Goal: Browse casually: Explore the website without a specific task or goal

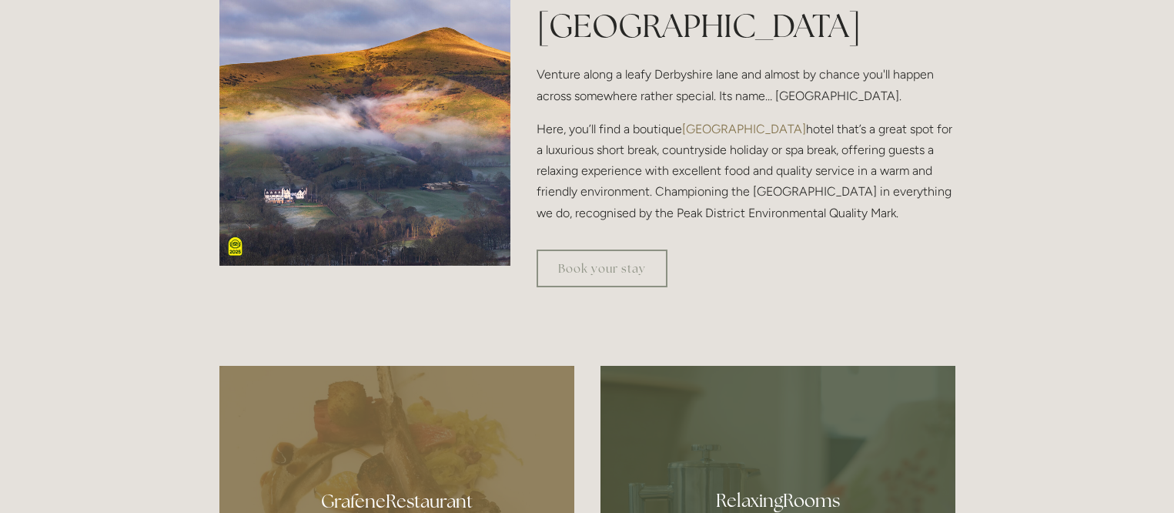
scroll to position [539, 0]
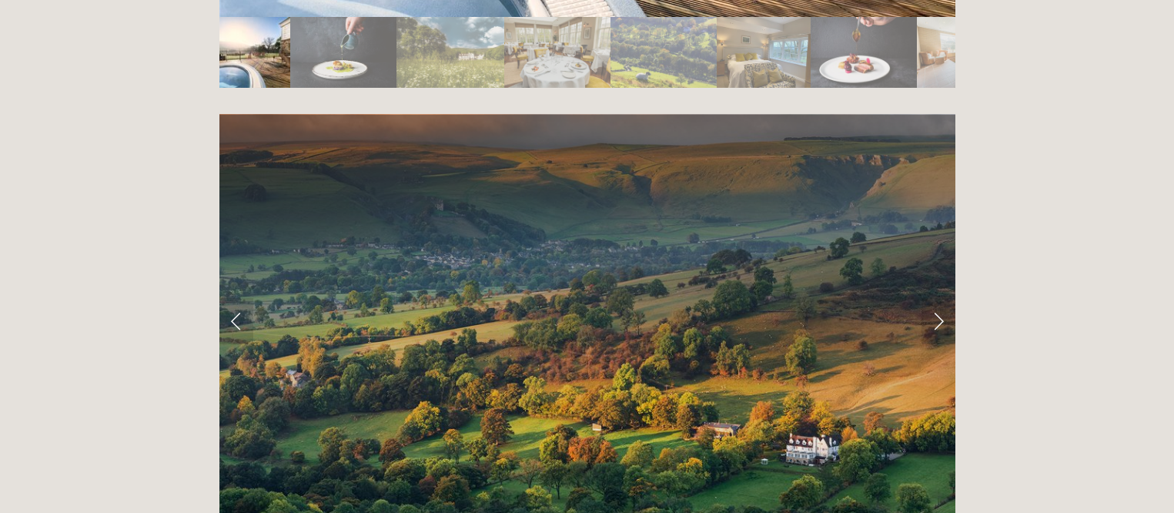
scroll to position [3004, 0]
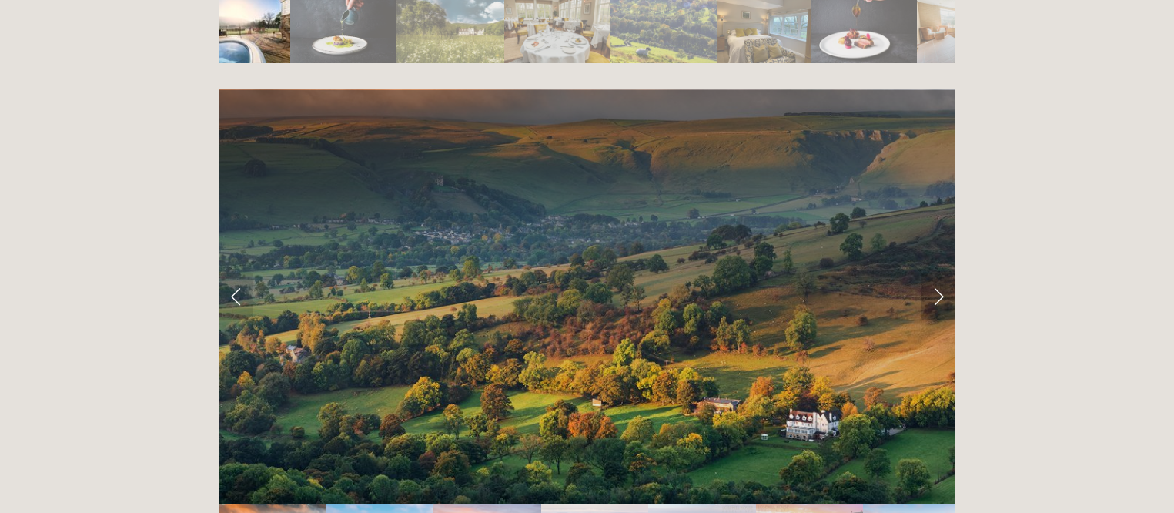
click at [933, 273] on link "Next Slide" at bounding box center [939, 296] width 34 height 46
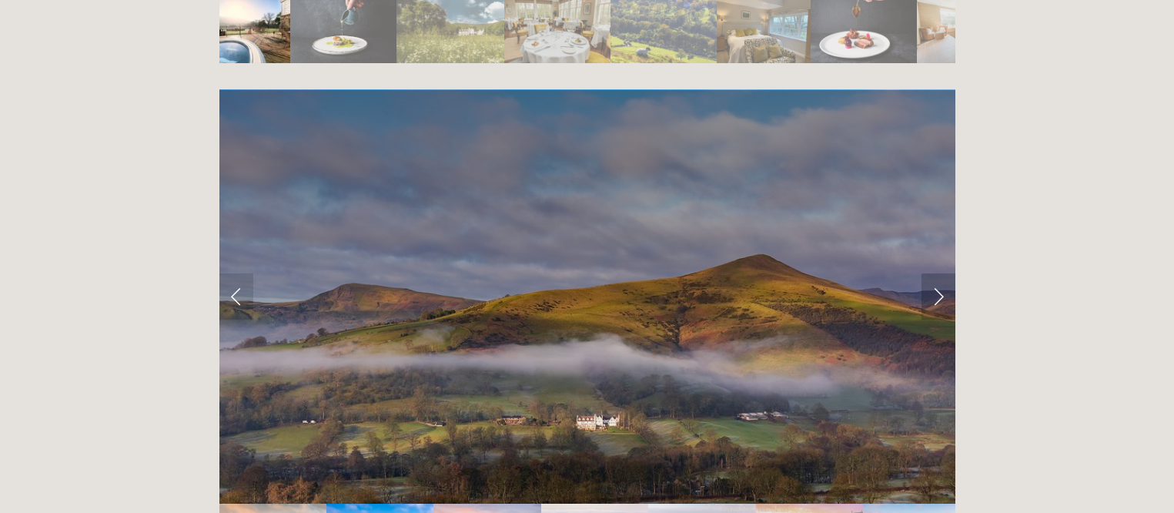
click at [933, 273] on link "Next Slide" at bounding box center [939, 296] width 34 height 46
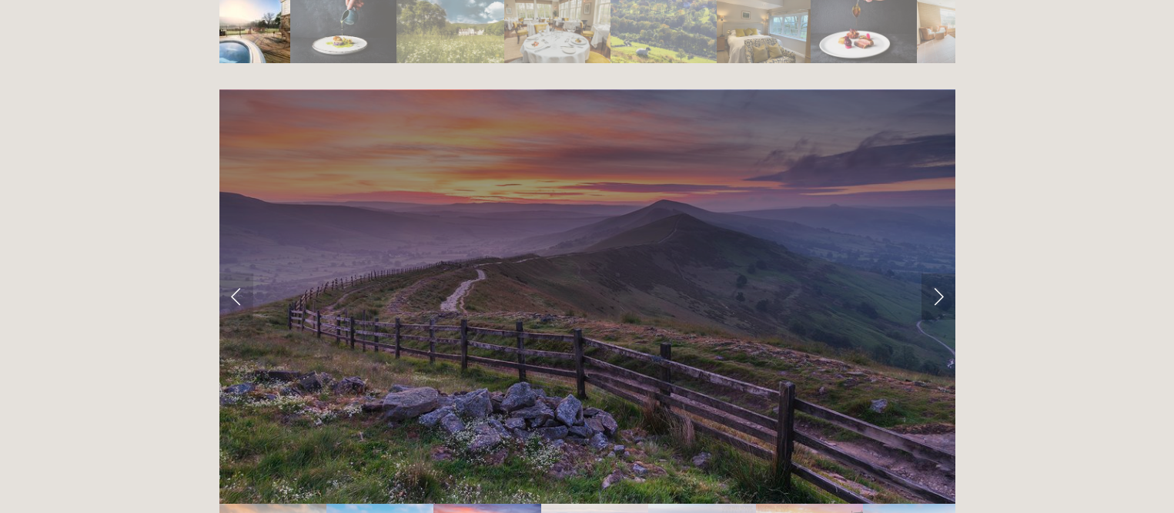
click at [933, 273] on link "Next Slide" at bounding box center [939, 296] width 34 height 46
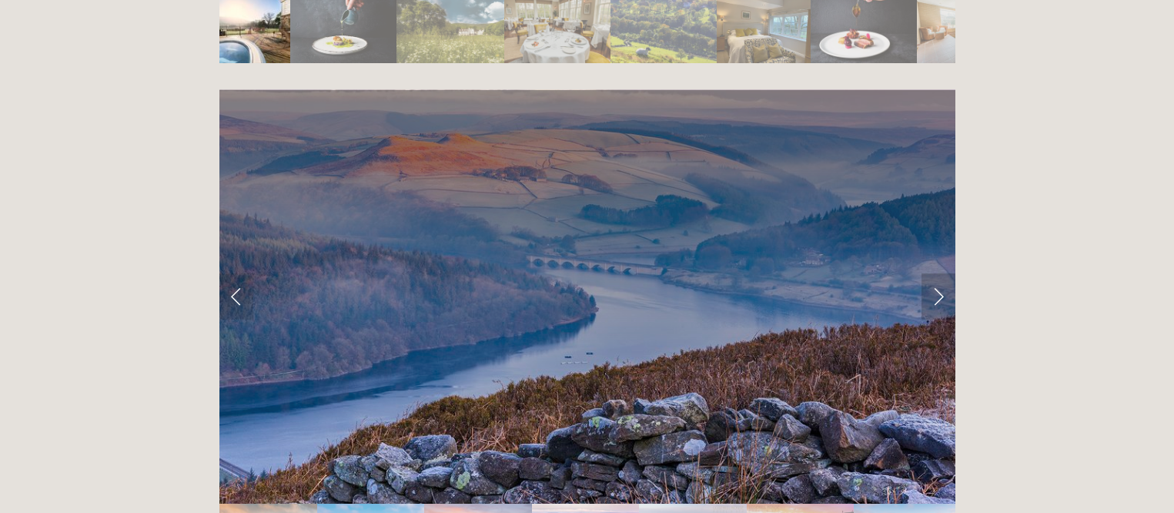
click at [941, 273] on link "Next Slide" at bounding box center [939, 296] width 34 height 46
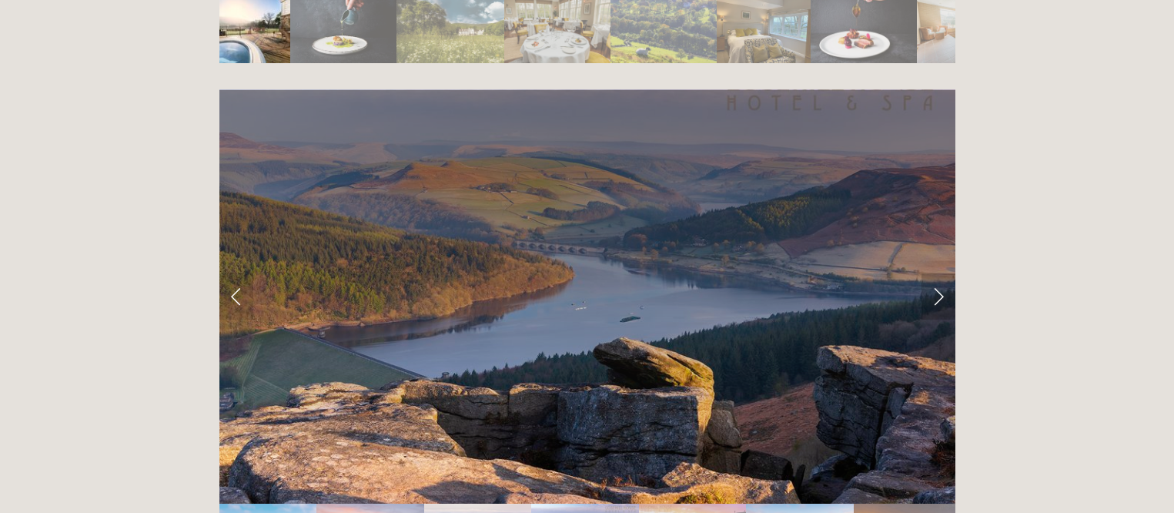
click at [941, 273] on link "Next Slide" at bounding box center [939, 296] width 34 height 46
click at [930, 273] on link "Next Slide" at bounding box center [939, 296] width 34 height 46
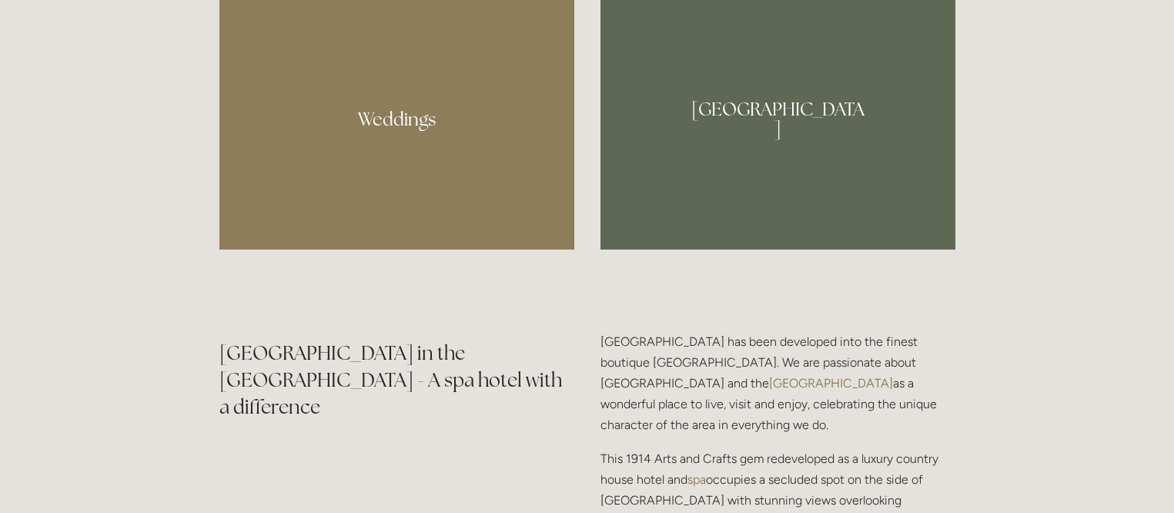
scroll to position [1386, 0]
